Goal: Find contact information: Find contact information

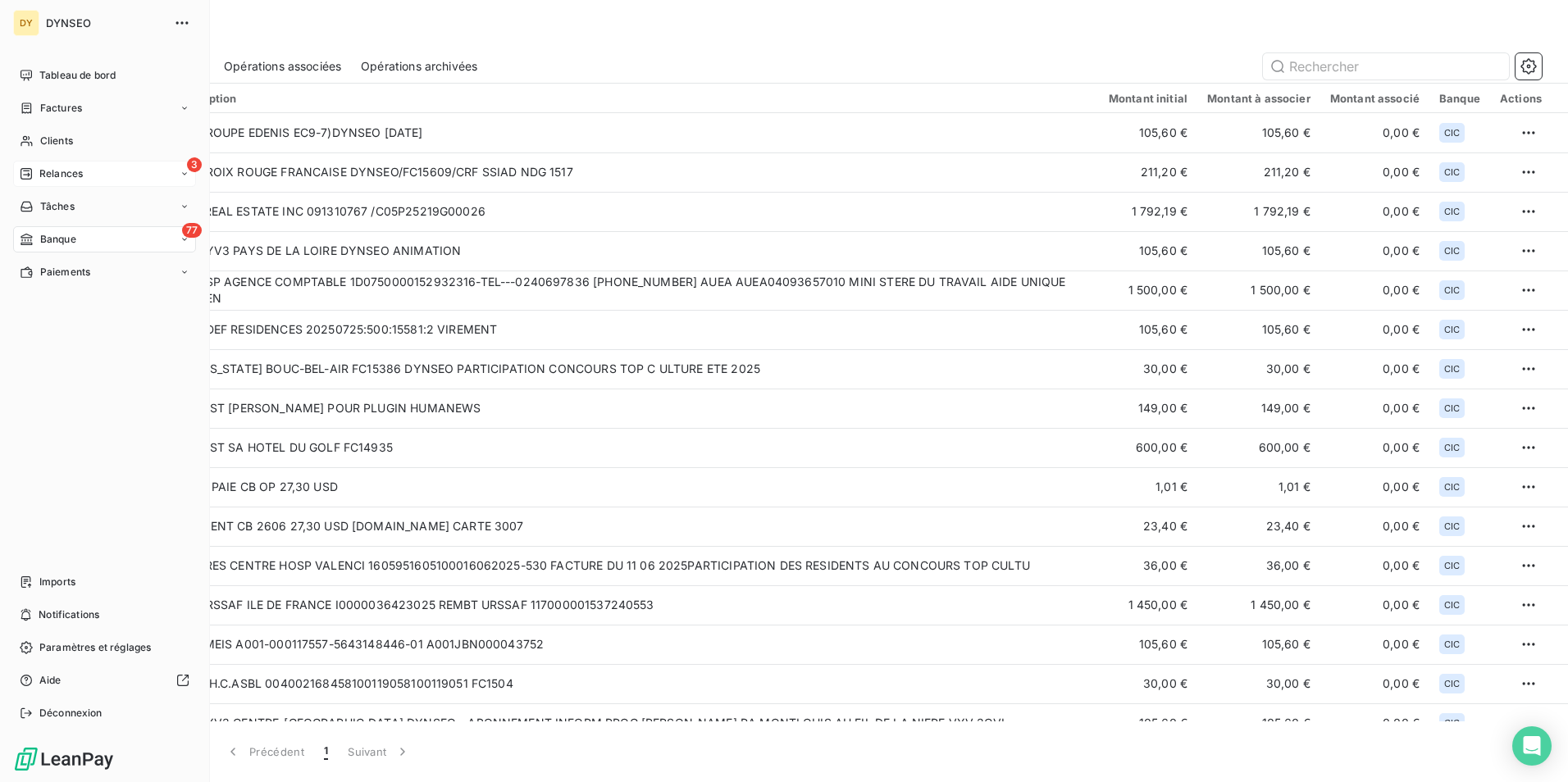
drag, startPoint x: 0, startPoint y: 0, endPoint x: 49, endPoint y: 172, distance: 178.8
click at [49, 172] on span "Relances" at bounding box center [61, 173] width 44 height 15
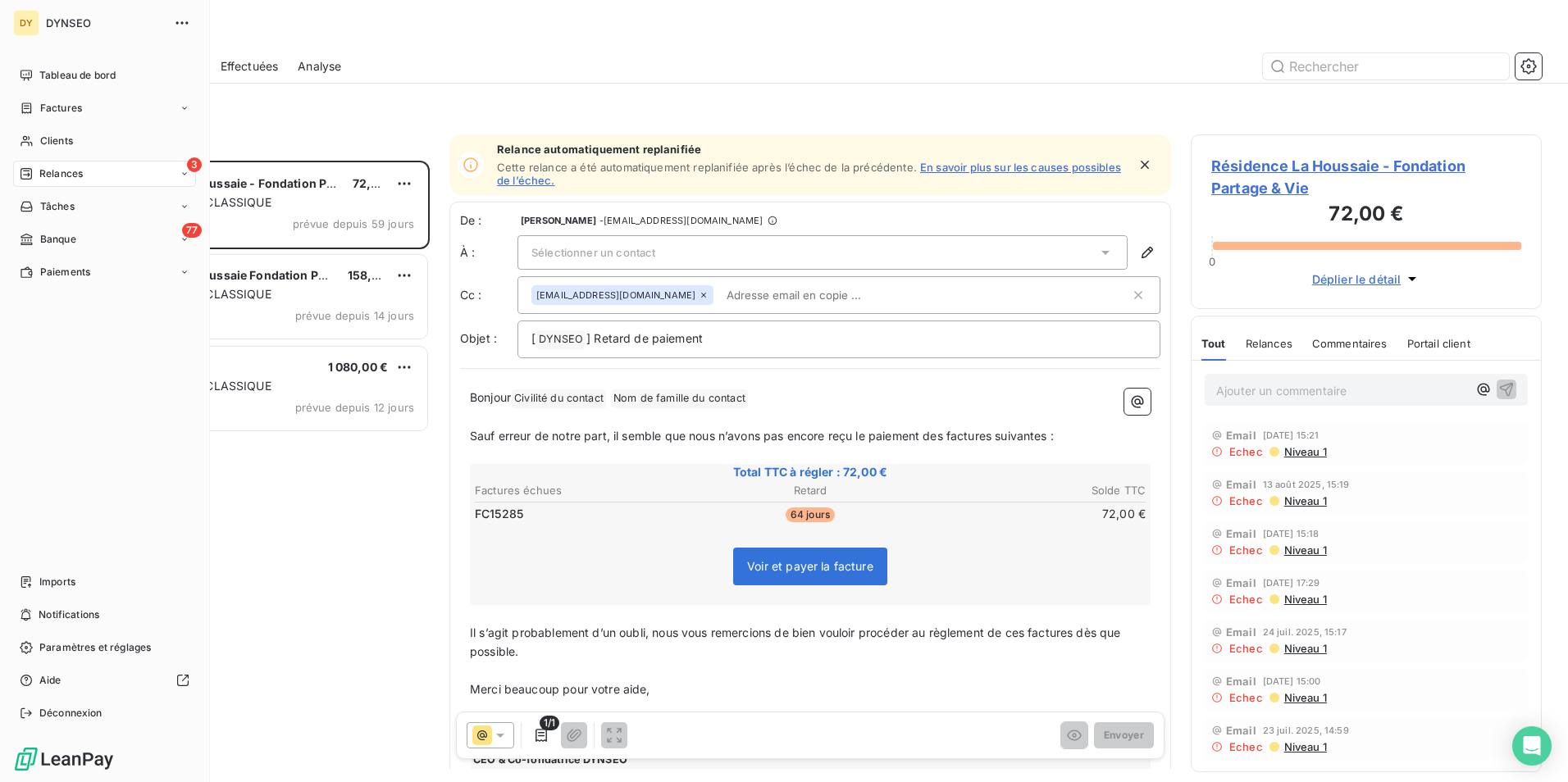
scroll to position [610, 339]
click at [55, 106] on span "Factures" at bounding box center [61, 108] width 42 height 15
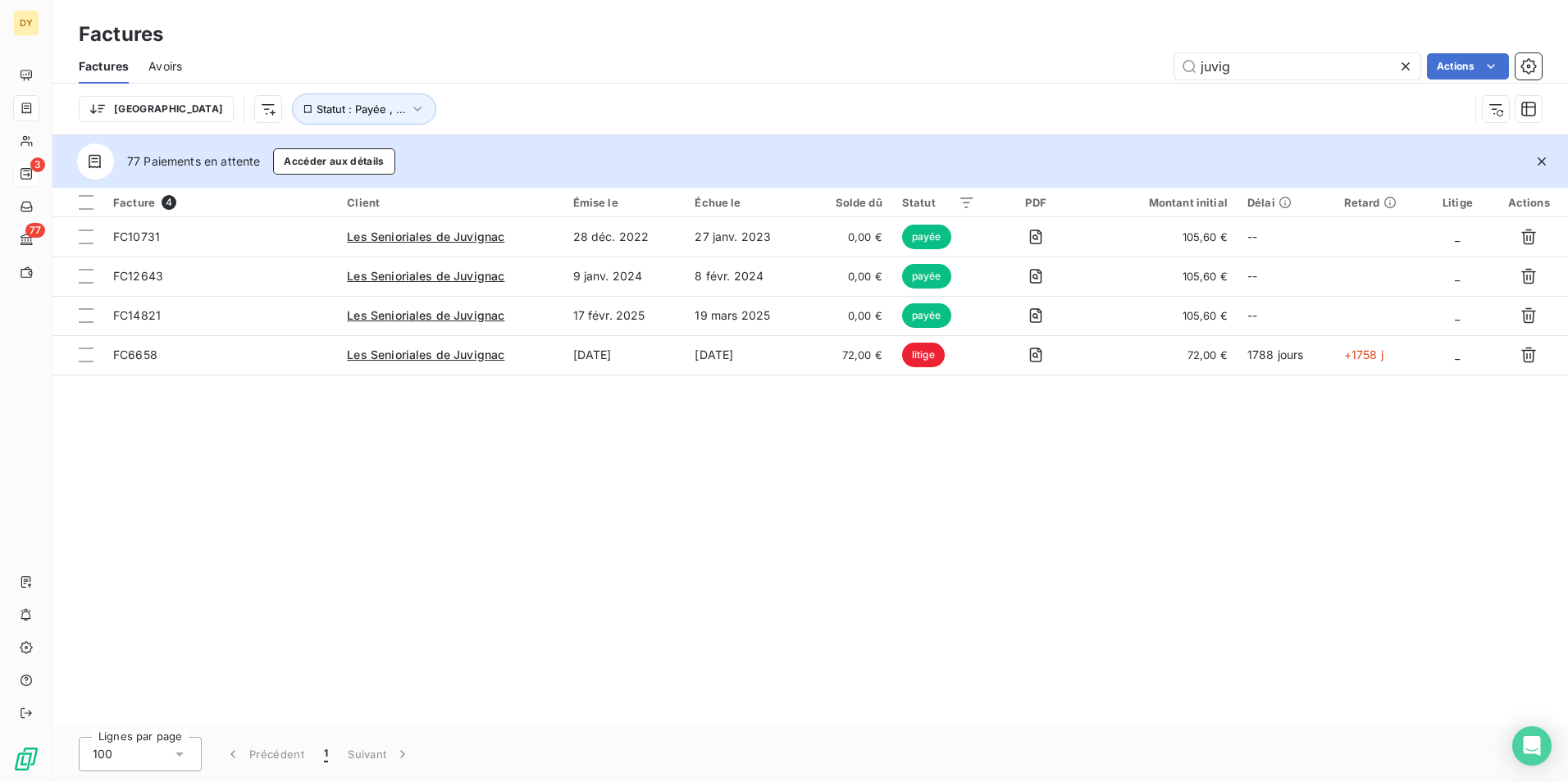
click at [1410, 68] on icon at bounding box center [1405, 66] width 17 height 17
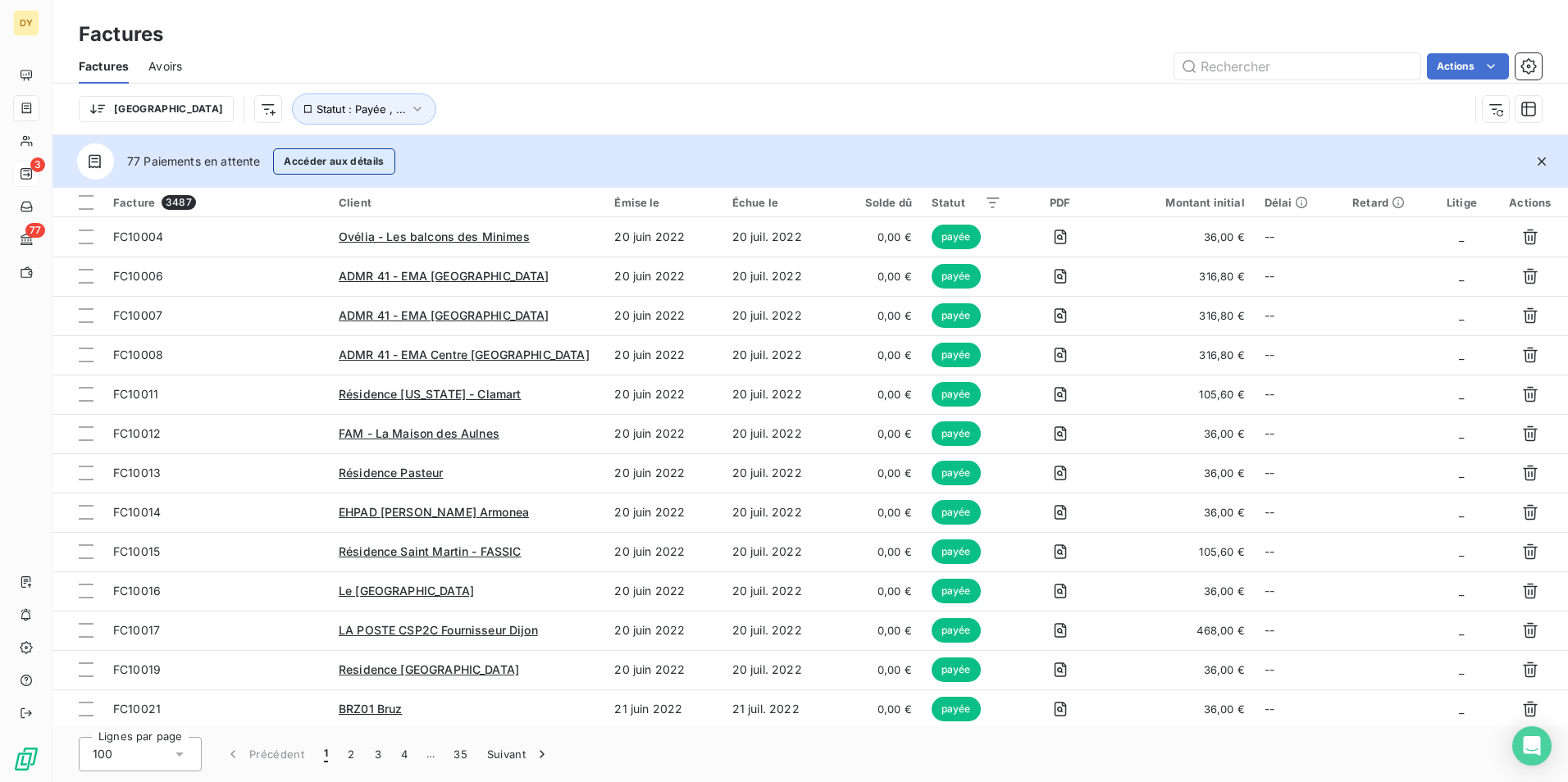
click at [366, 160] on button "Accéder aux détails" at bounding box center [334, 161] width 121 height 26
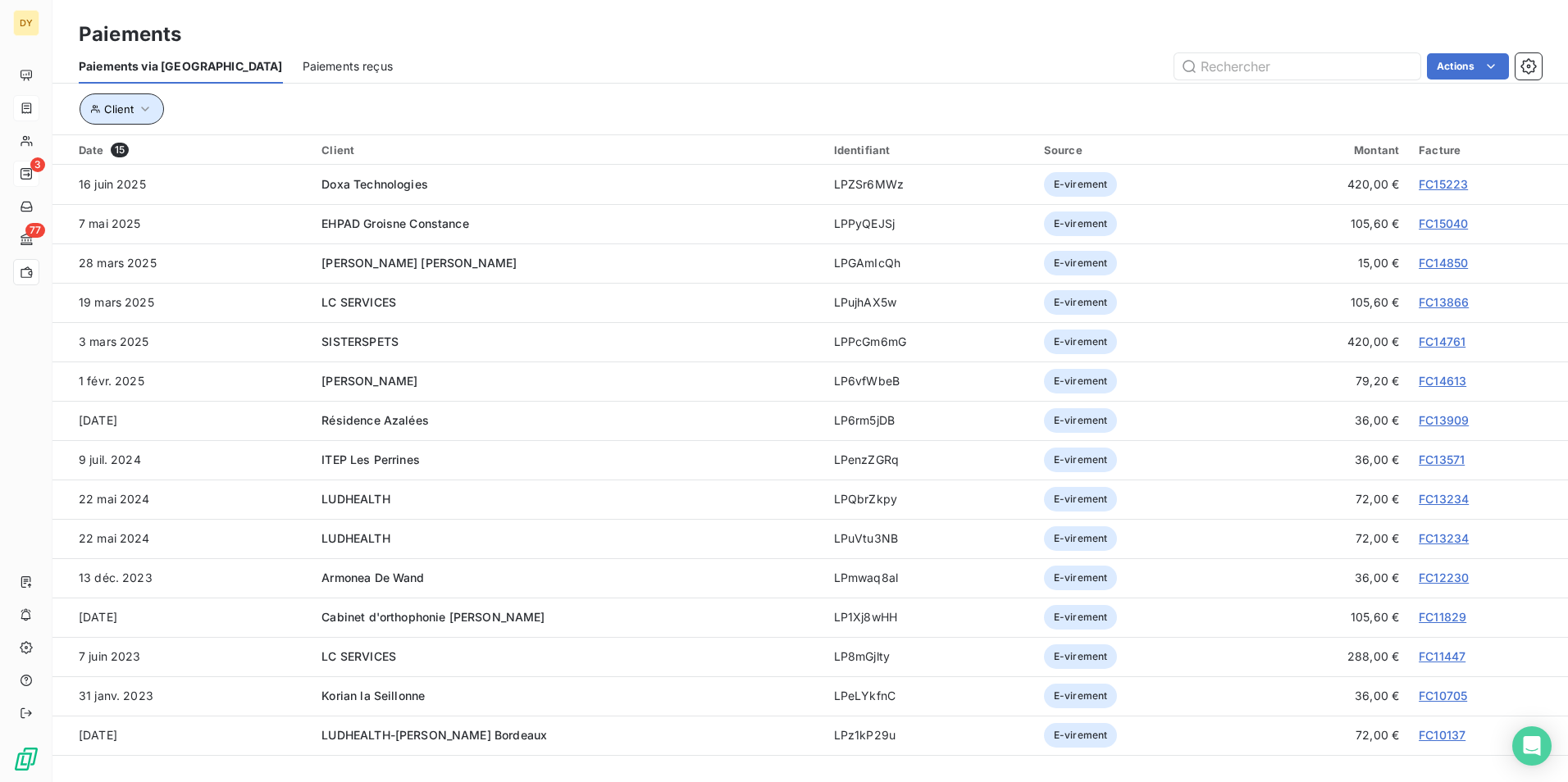
click at [132, 110] on span "Client" at bounding box center [119, 109] width 30 height 13
click at [207, 150] on div "Contient" at bounding box center [185, 152] width 87 height 23
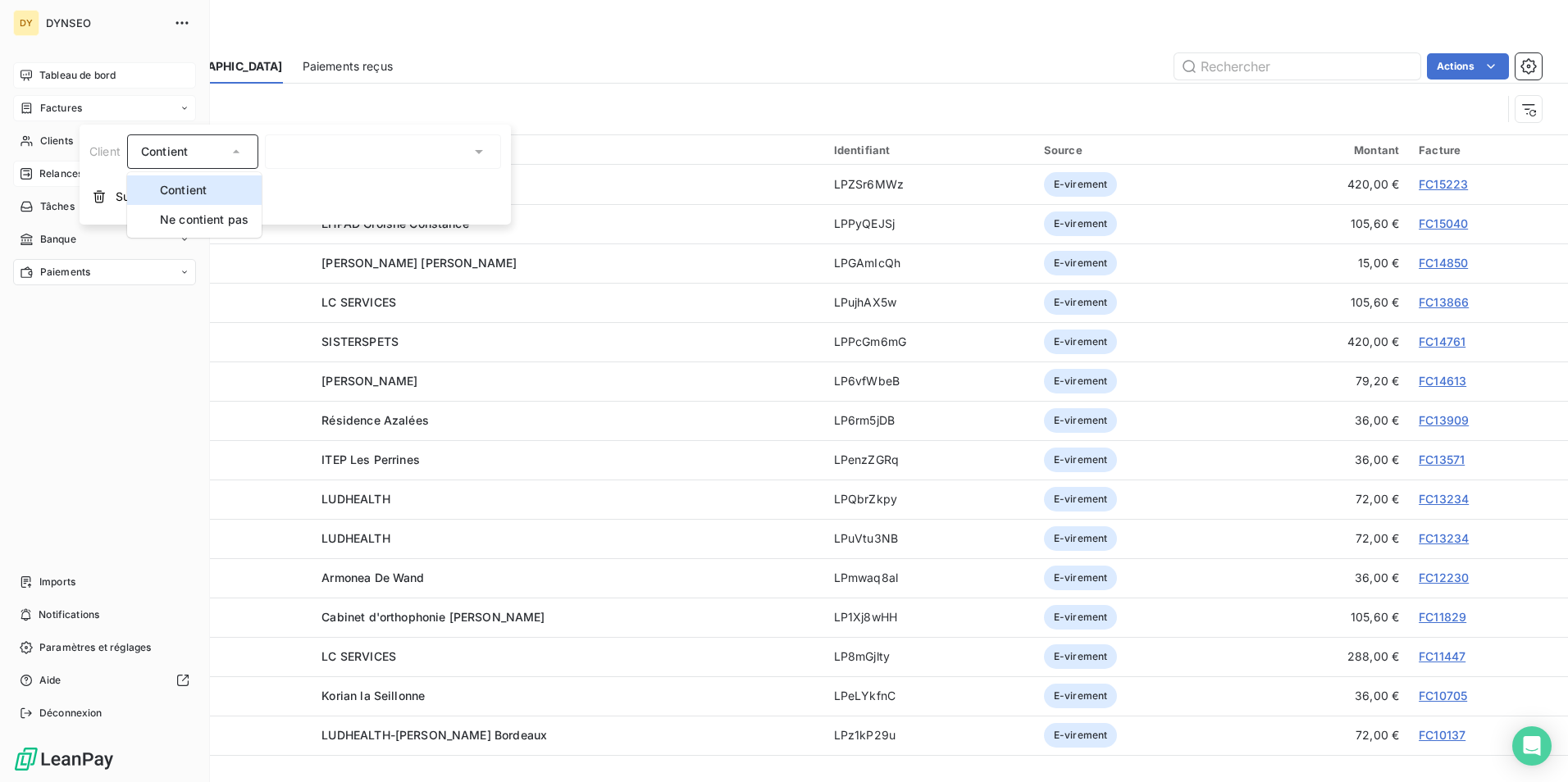
click at [33, 78] on div "Tableau de bord" at bounding box center [105, 76] width 183 height 26
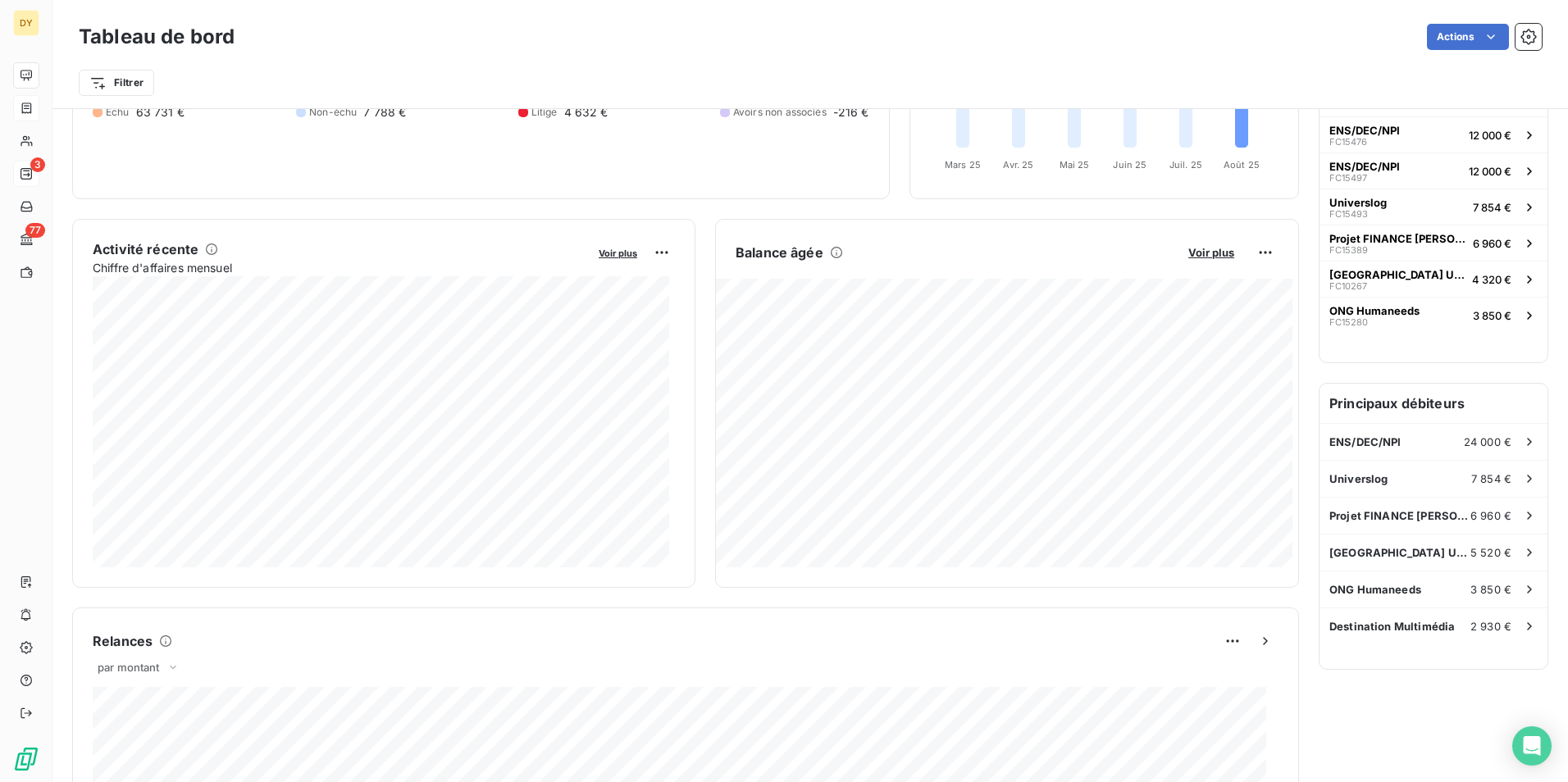
scroll to position [246, 0]
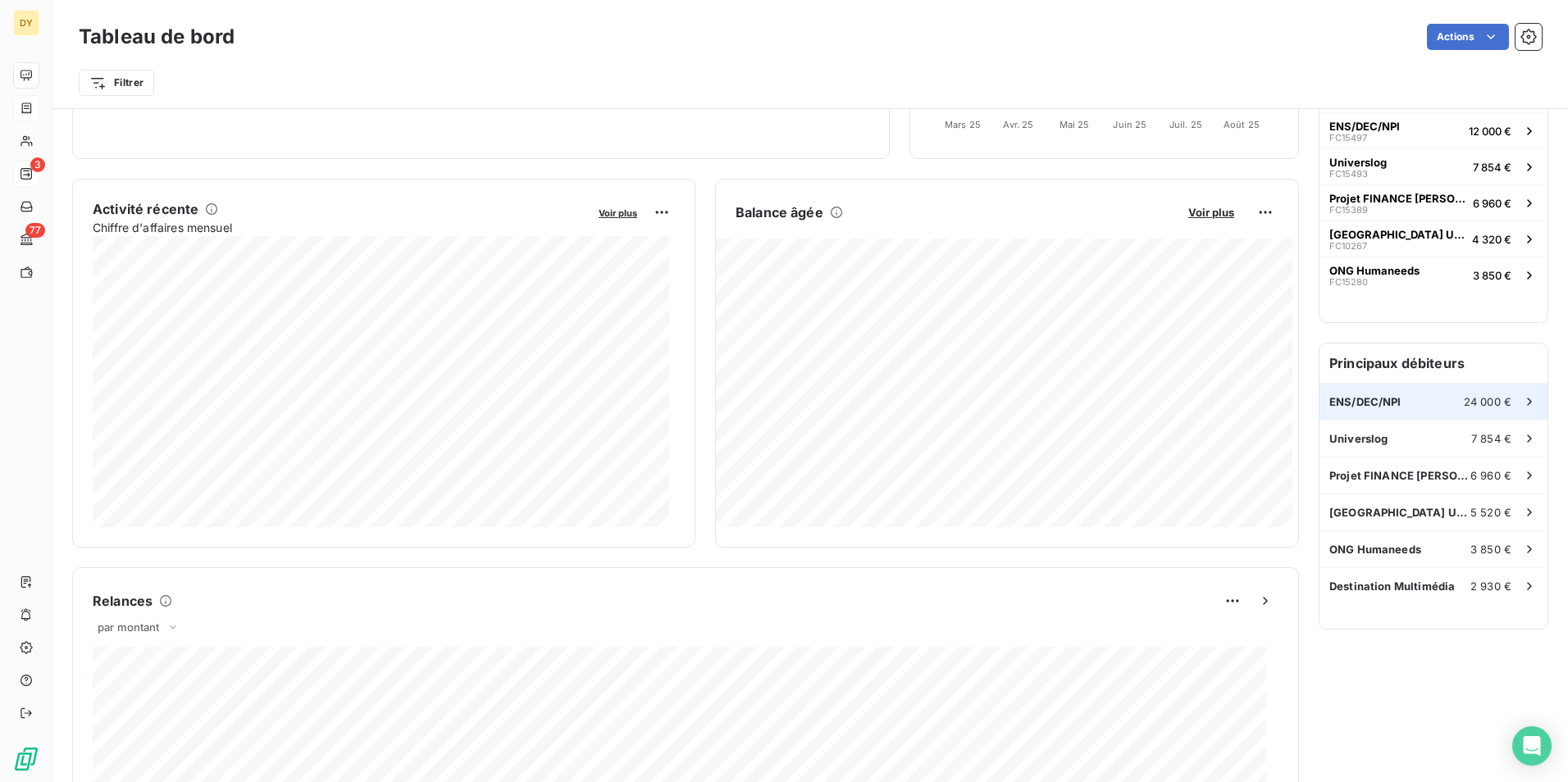
click at [1393, 385] on div "ENS/DEC/NPI 24 000 €" at bounding box center [1434, 401] width 228 height 36
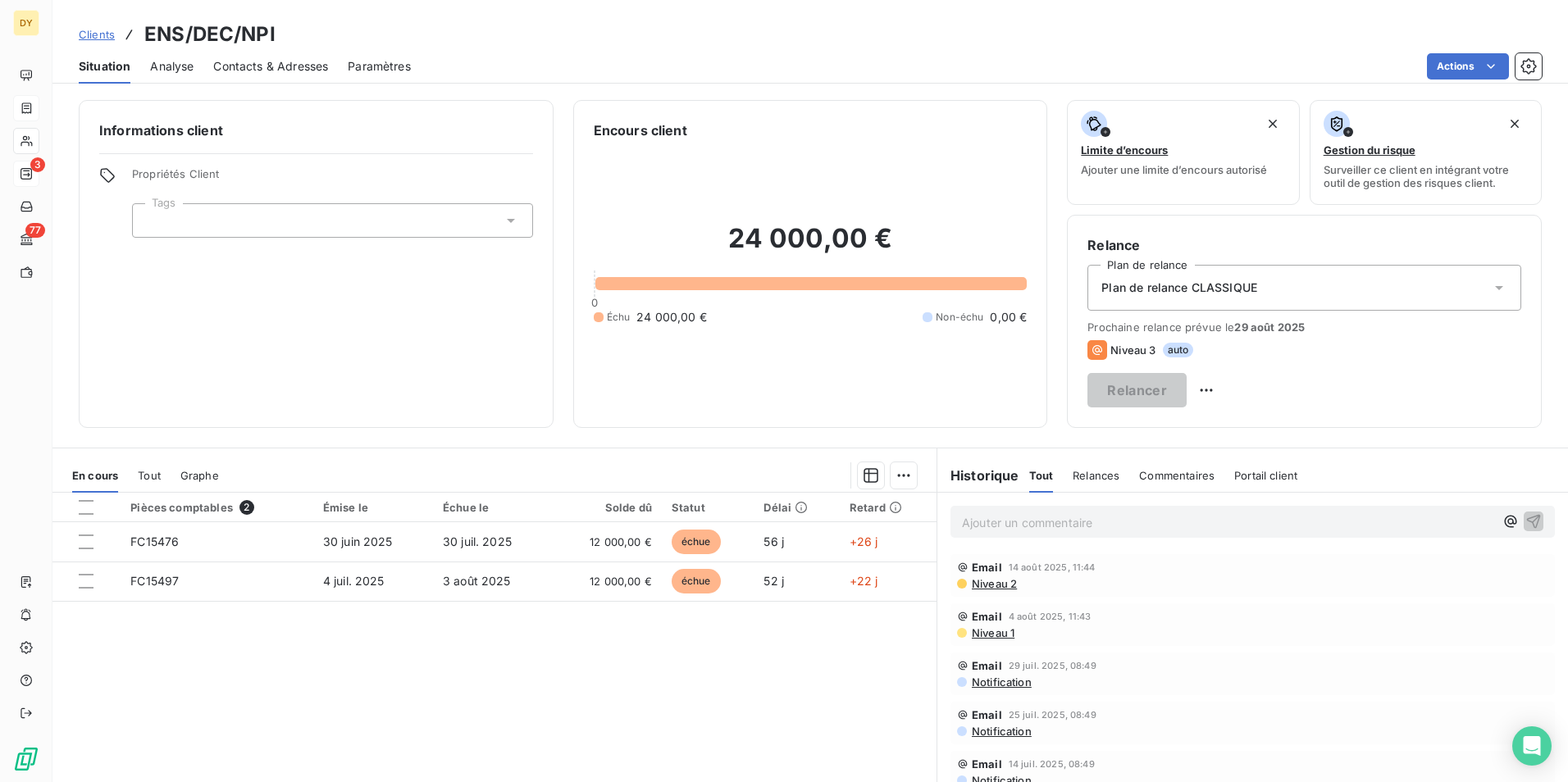
click at [280, 61] on span "Contacts & Adresses" at bounding box center [271, 66] width 115 height 17
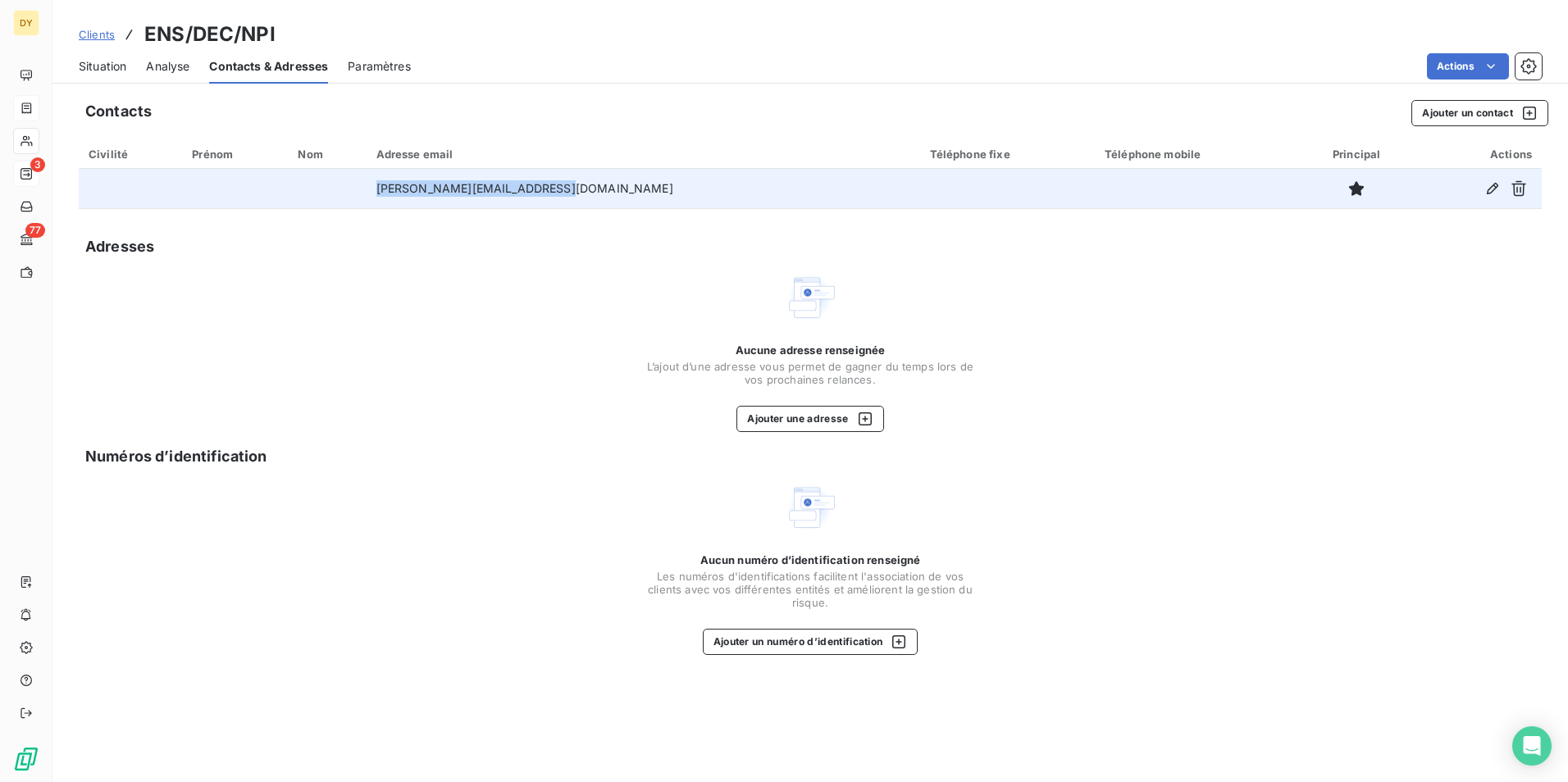
drag, startPoint x: 643, startPoint y: 190, endPoint x: 373, endPoint y: 199, distance: 270.1
click at [373, 199] on tr "[PERSON_NAME][EMAIL_ADDRESS][DOMAIN_NAME]" at bounding box center [810, 188] width 1463 height 39
copy tr "[PERSON_NAME][EMAIL_ADDRESS][DOMAIN_NAME]"
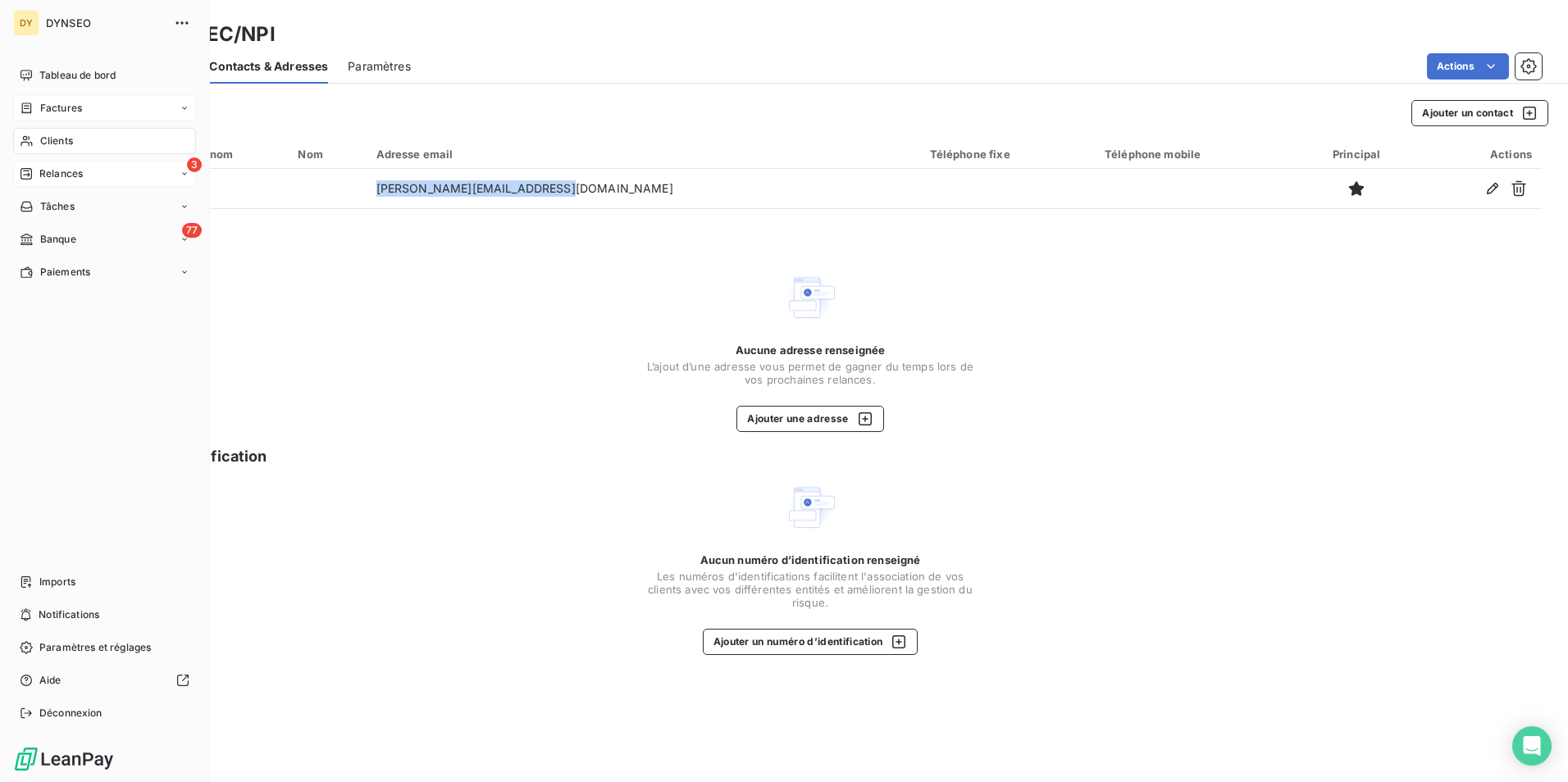
click at [63, 166] on span "Relances" at bounding box center [61, 173] width 44 height 15
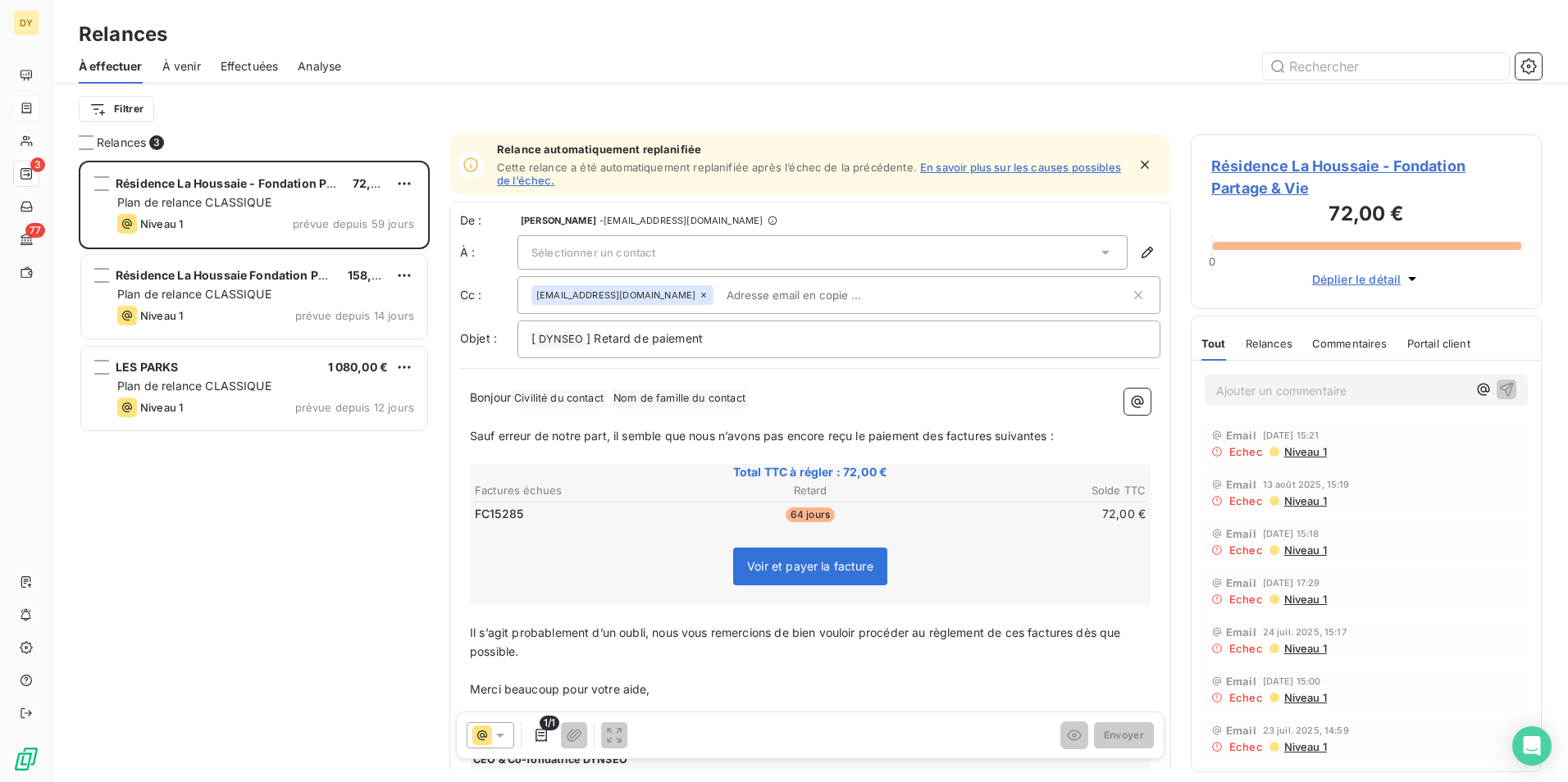
scroll to position [610, 339]
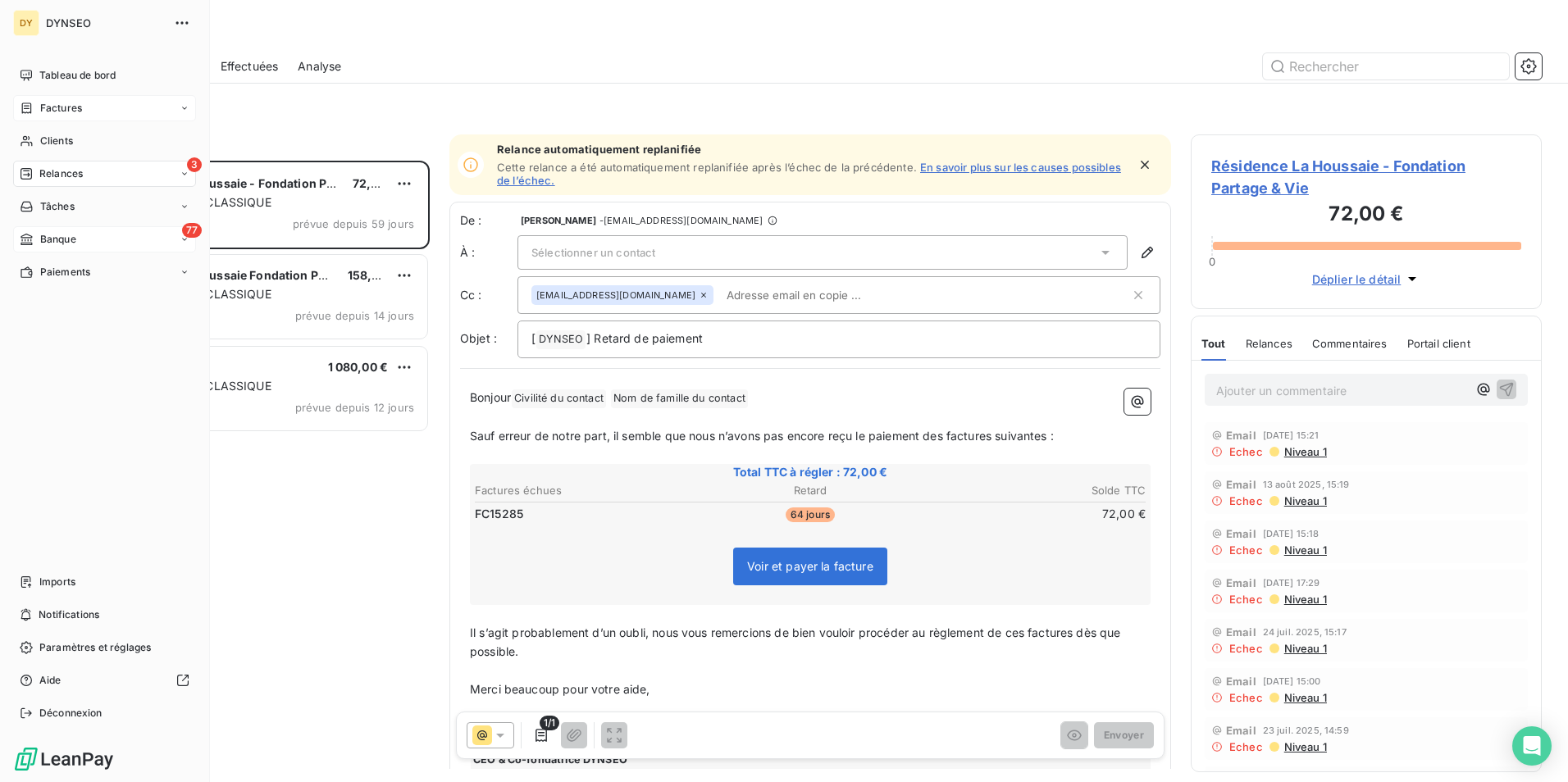
click at [40, 239] on span "Banque" at bounding box center [57, 239] width 36 height 15
